Goal: Information Seeking & Learning: Find specific fact

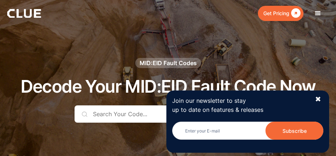
click at [321, 100] on div "Join our newsletter to stay up to date on features & releases Newsletter Subscr…" at bounding box center [247, 121] width 163 height 62
drag, startPoint x: 322, startPoint y: 101, endPoint x: 310, endPoint y: 97, distance: 12.0
click at [321, 101] on div "Join our newsletter to stay up to date on features & releases Newsletter Subscr…" at bounding box center [247, 121] width 163 height 62
click at [315, 98] on div "✖" at bounding box center [318, 99] width 6 height 9
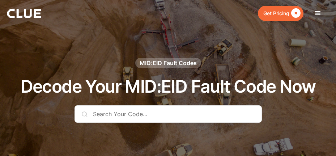
click at [159, 117] on input "text" at bounding box center [167, 113] width 187 height 17
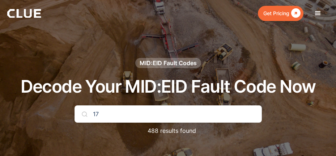
type input "17"
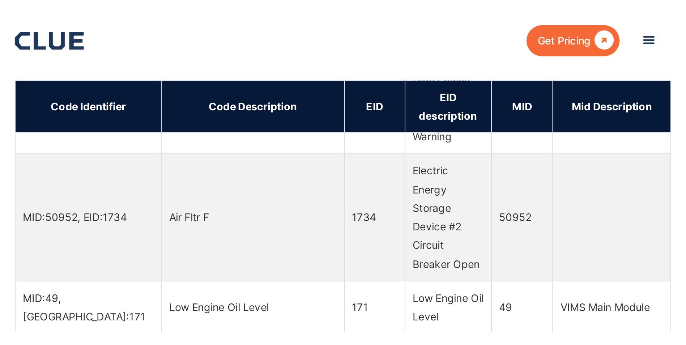
scroll to position [687, 0]
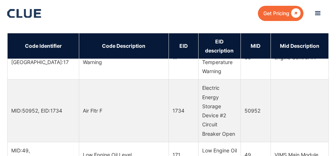
click at [271, 80] on td "Engine Control #1" at bounding box center [299, 57] width 58 height 44
click at [25, 80] on td "MID:36, EID:17" at bounding box center [44, 57] width 72 height 44
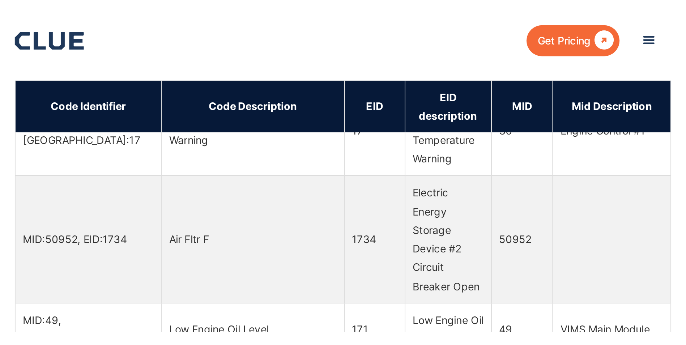
scroll to position [491, 0]
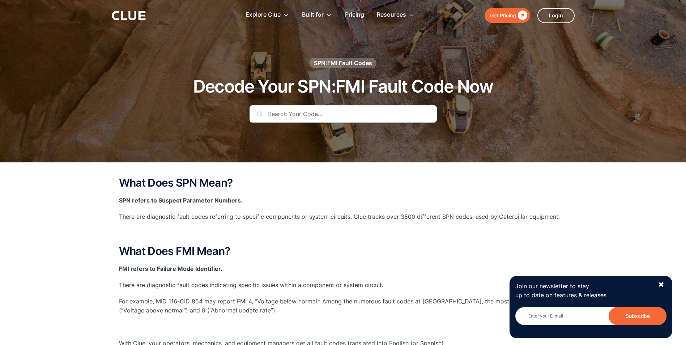
click at [286, 111] on input "text" at bounding box center [342, 113] width 187 height 17
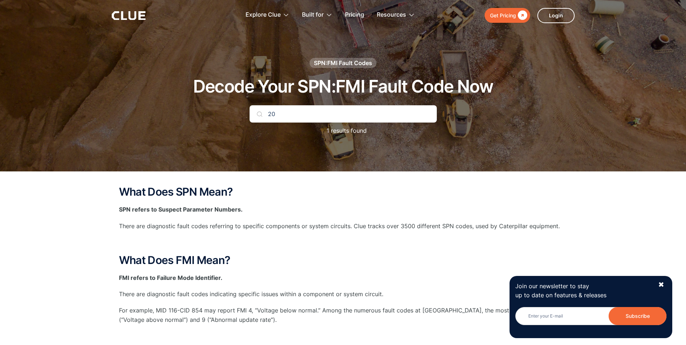
type input "2"
type input "109"
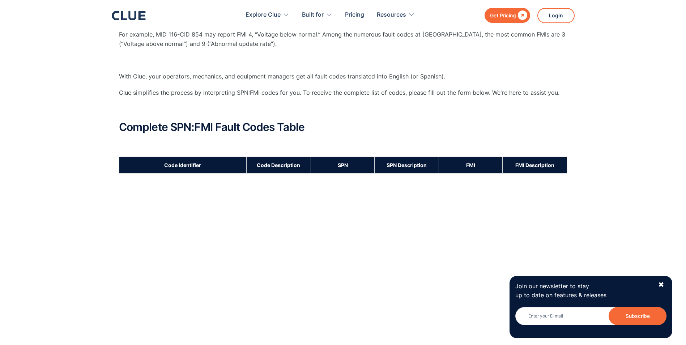
scroll to position [217, 0]
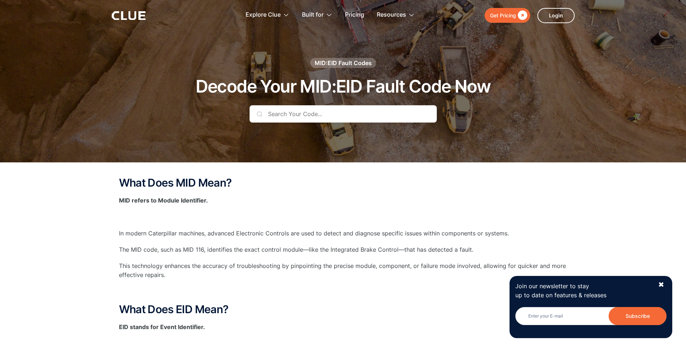
click at [309, 112] on input "text" at bounding box center [342, 113] width 187 height 17
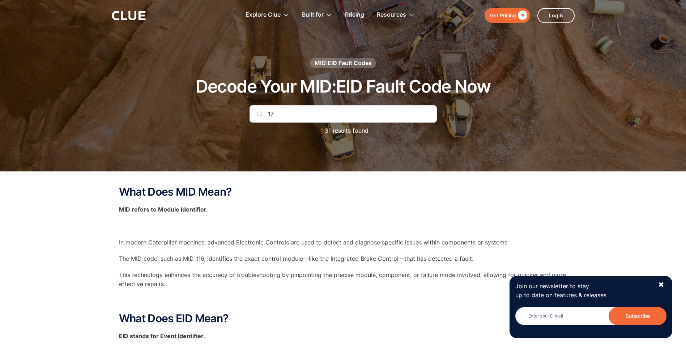
type input "17"
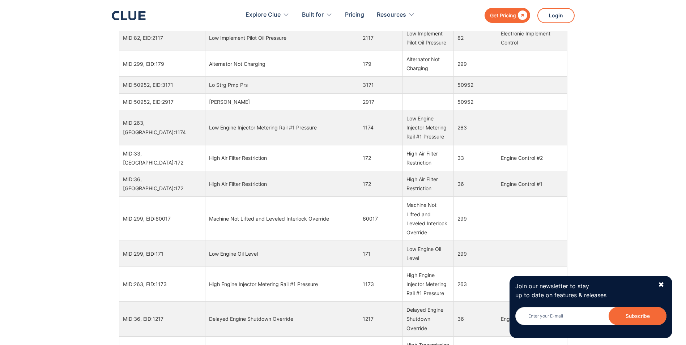
scroll to position [542, 0]
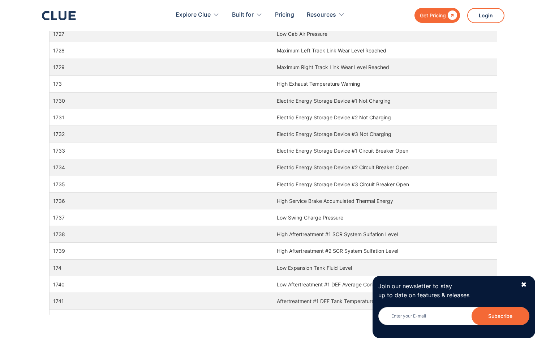
scroll to position [14050, 0]
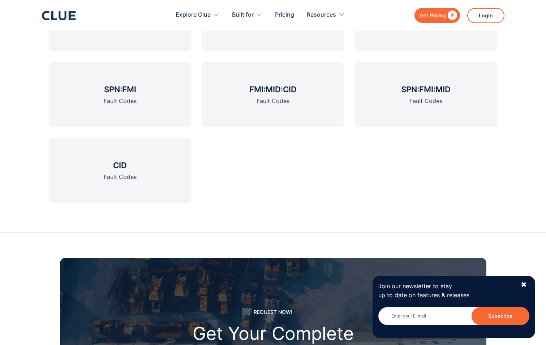
scroll to position [542, 0]
